Goal: Information Seeking & Learning: Learn about a topic

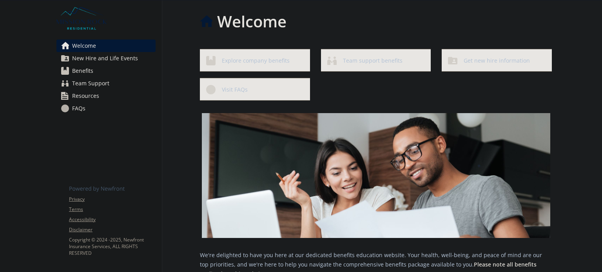
click at [89, 73] on span "Benefits" at bounding box center [82, 71] width 21 height 13
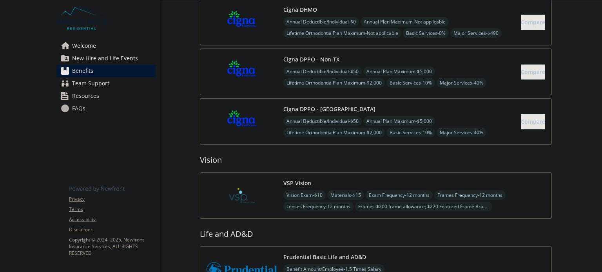
scroll to position [379, 0]
